Goal: Information Seeking & Learning: Learn about a topic

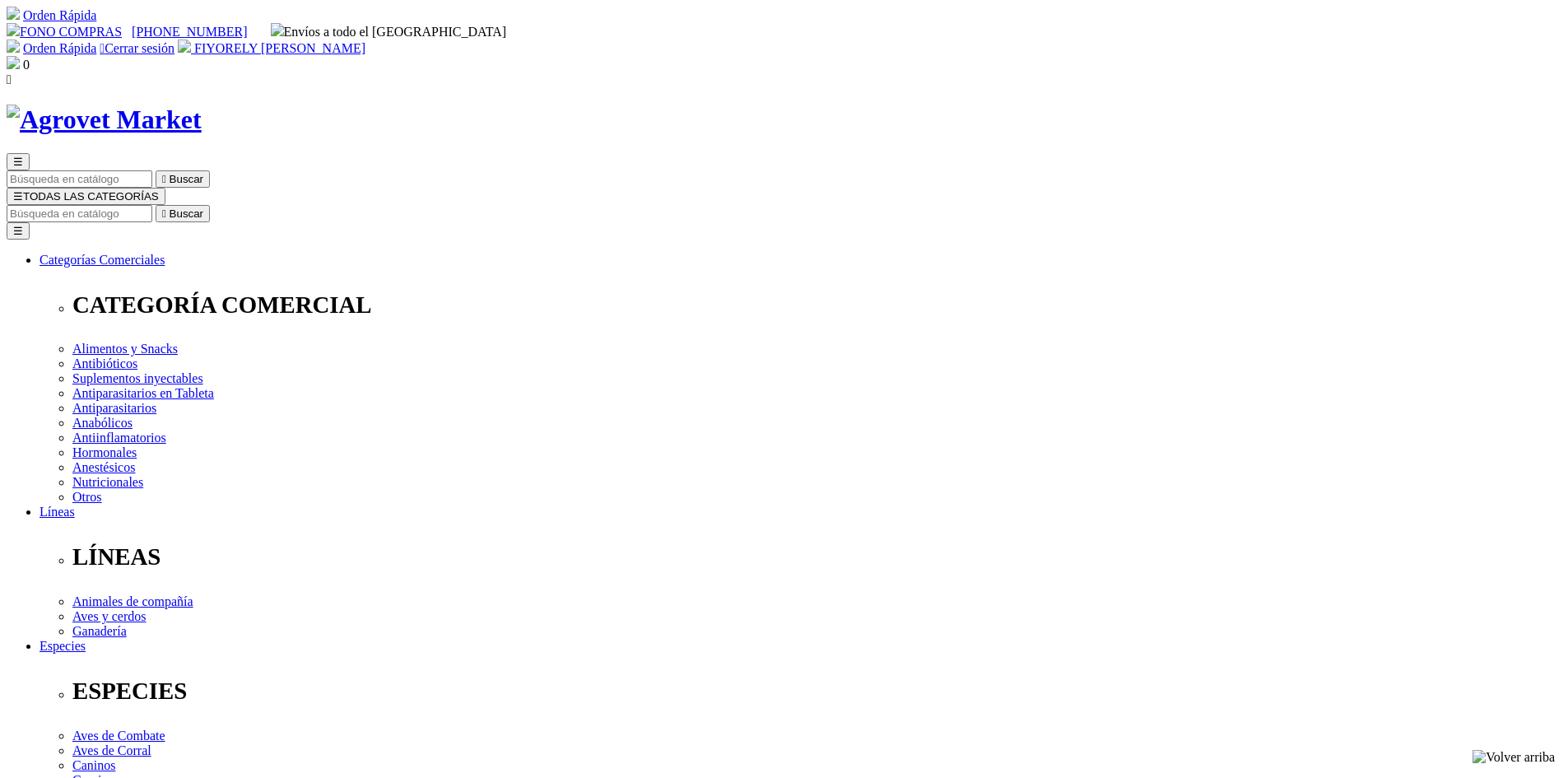
click at [152, 205] on input "Buscar" at bounding box center [79, 214] width 146 height 17
type input "RESPI"
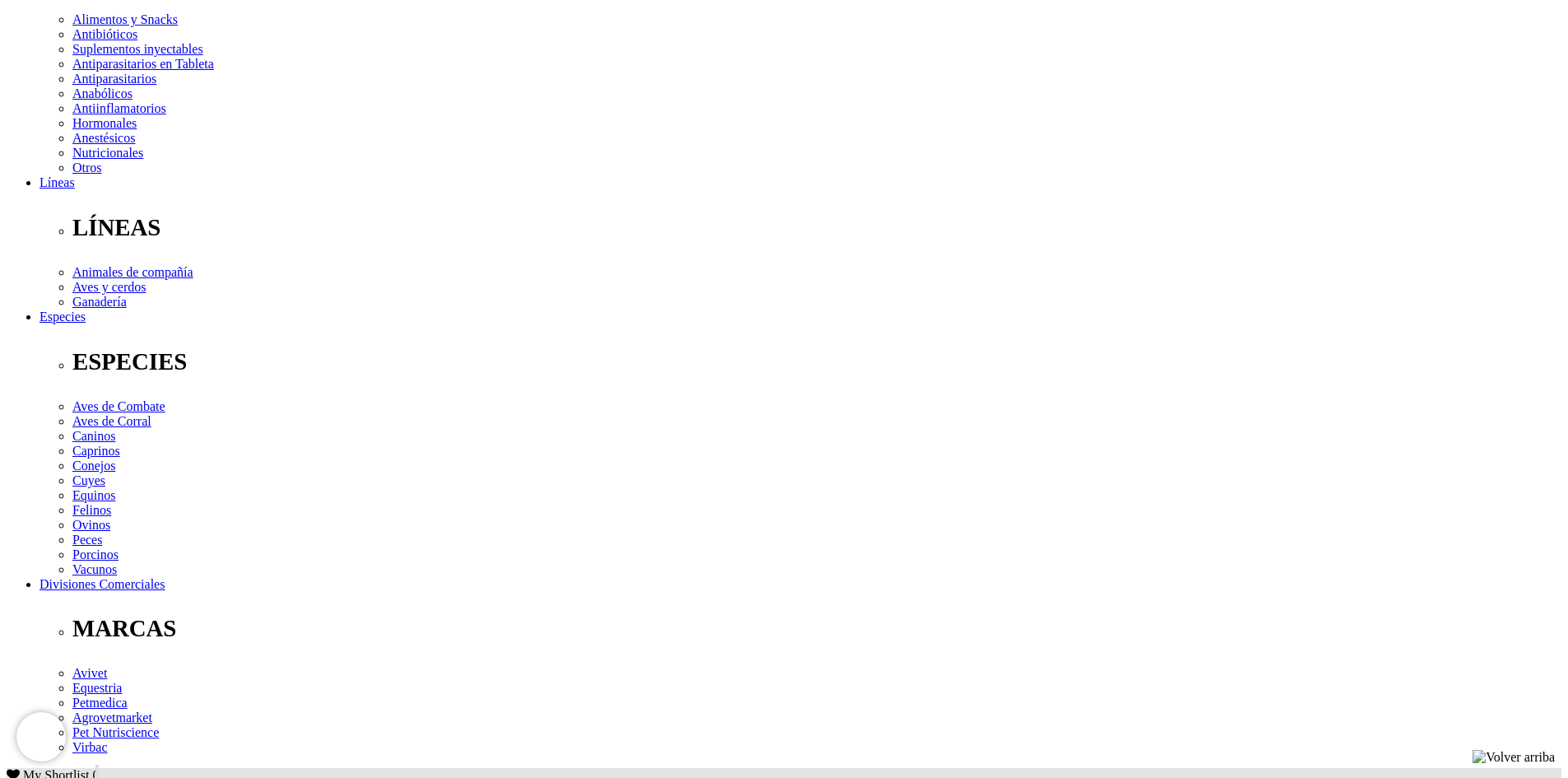
scroll to position [494, 0]
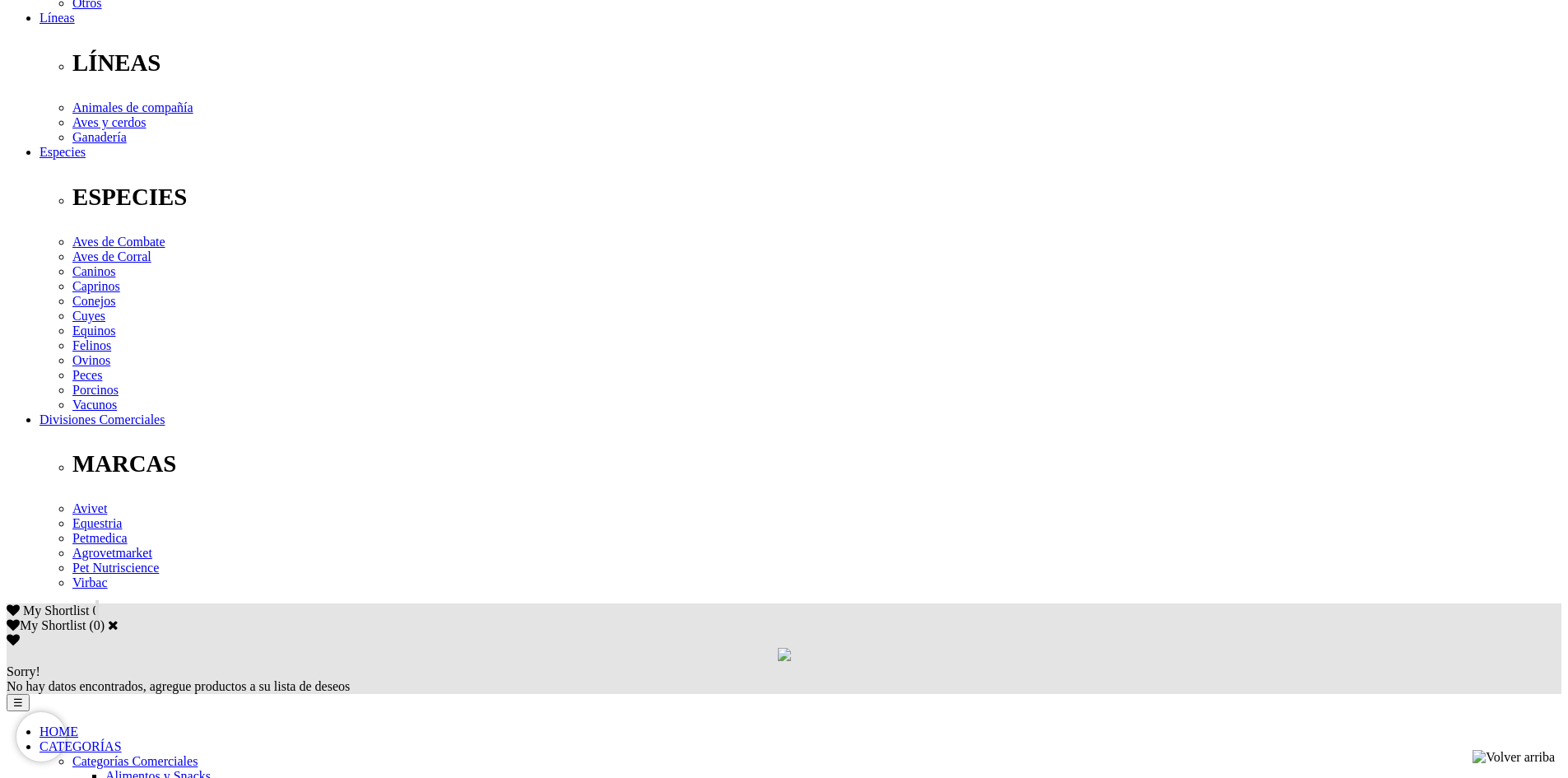
drag, startPoint x: 648, startPoint y: 365, endPoint x: 945, endPoint y: 409, distance: 300.2
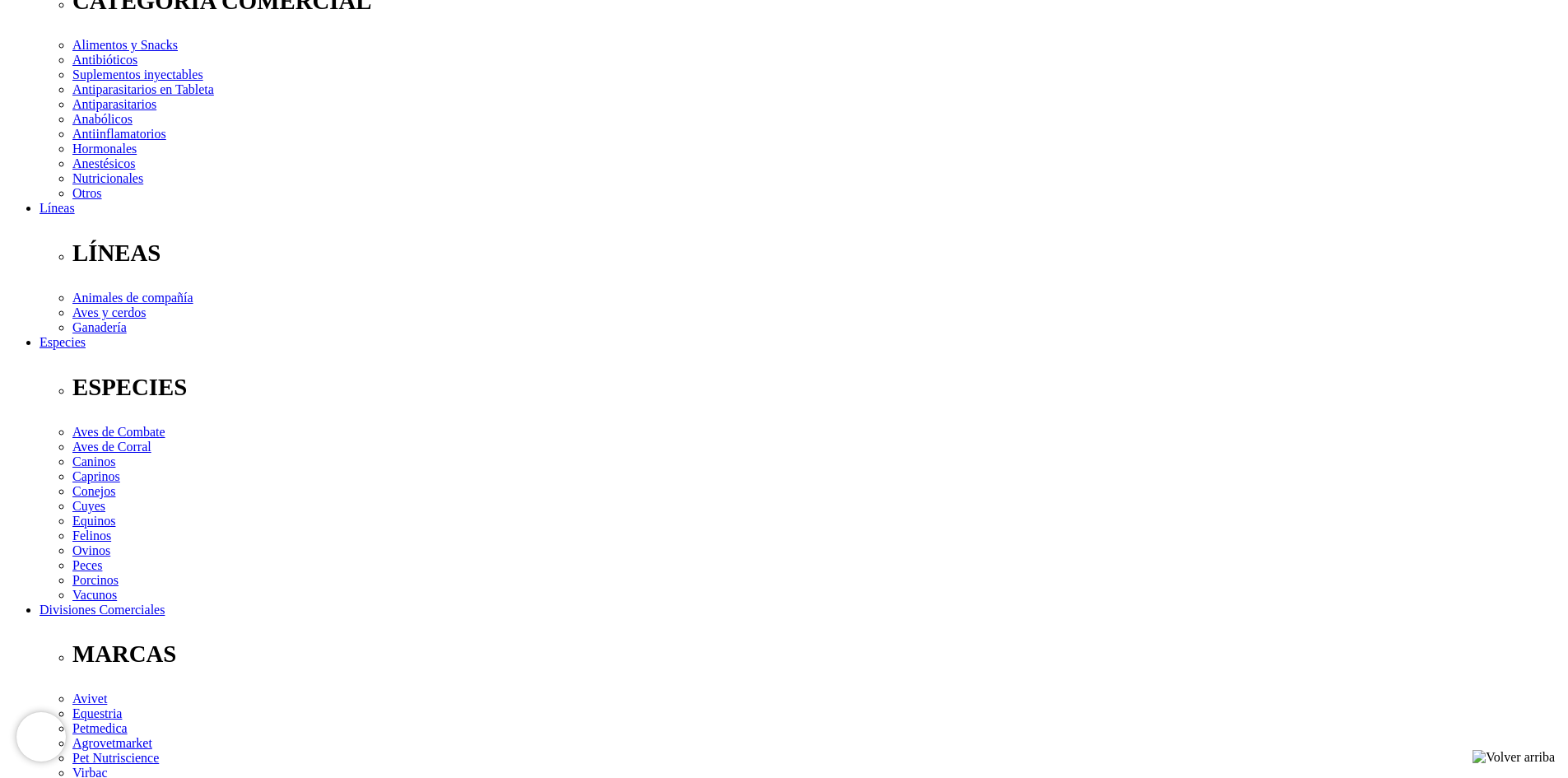
scroll to position [165, 0]
